Goal: Transaction & Acquisition: Purchase product/service

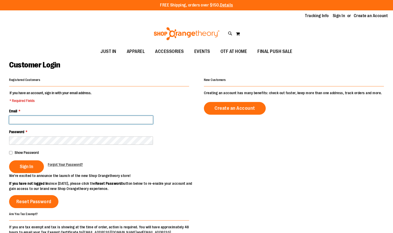
click at [104, 121] on input "Email *" at bounding box center [81, 120] width 144 height 8
type input "**********"
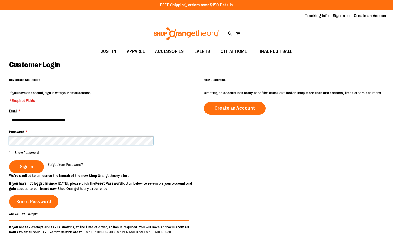
click at [9, 161] on button "Sign In" at bounding box center [26, 167] width 35 height 13
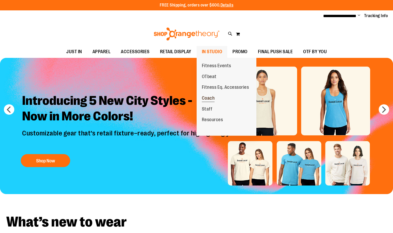
click at [209, 97] on span "Coach" at bounding box center [208, 99] width 13 height 6
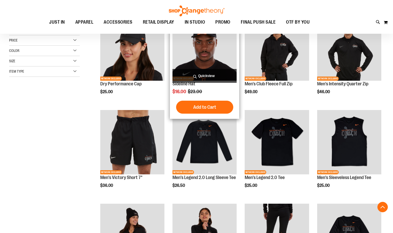
scroll to position [90, 0]
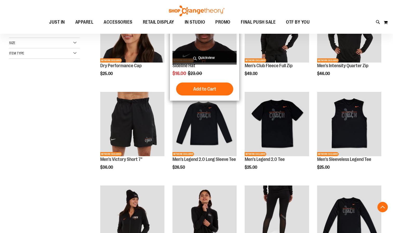
scroll to position [135, 0]
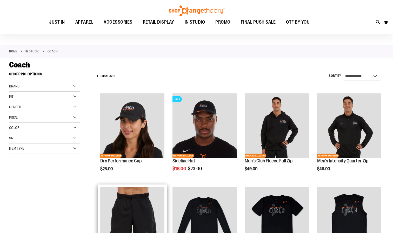
scroll to position [10, 0]
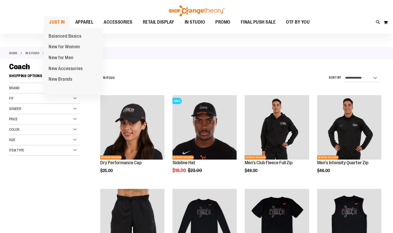
click at [62, 22] on span "JUST IN" at bounding box center [57, 22] width 16 height 12
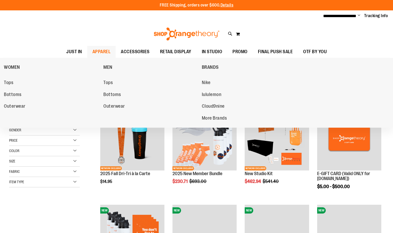
click at [97, 50] on span "APPAREL" at bounding box center [102, 52] width 18 height 12
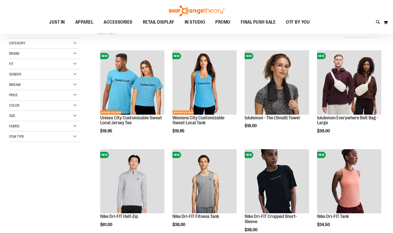
scroll to position [77, 0]
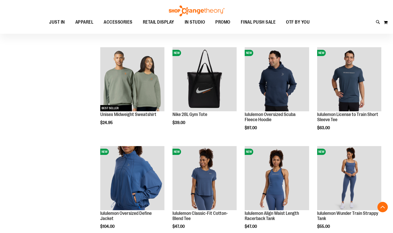
scroll to position [356, 0]
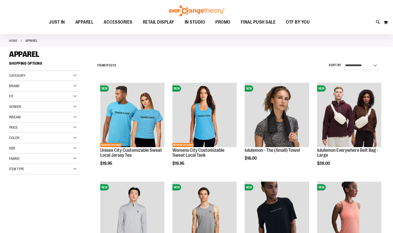
scroll to position [23, 0]
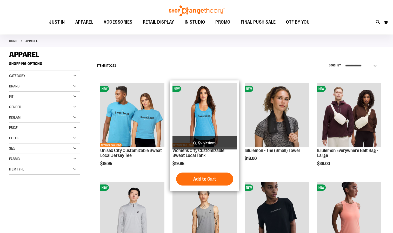
click at [203, 120] on img "product" at bounding box center [205, 115] width 64 height 64
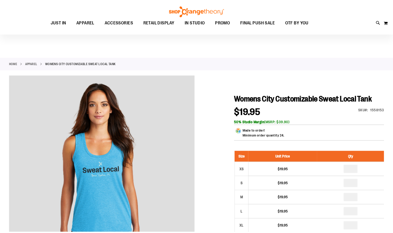
scroll to position [27, 0]
